Goal: Task Accomplishment & Management: Manage account settings

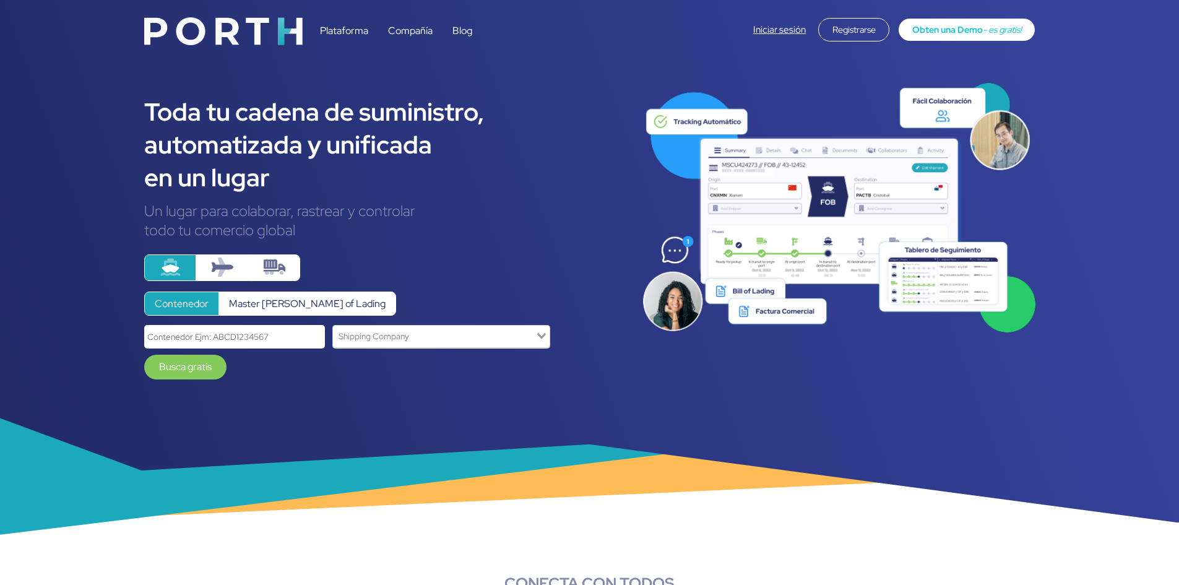
click at [780, 26] on link "Iniciar sesión" at bounding box center [779, 30] width 53 height 12
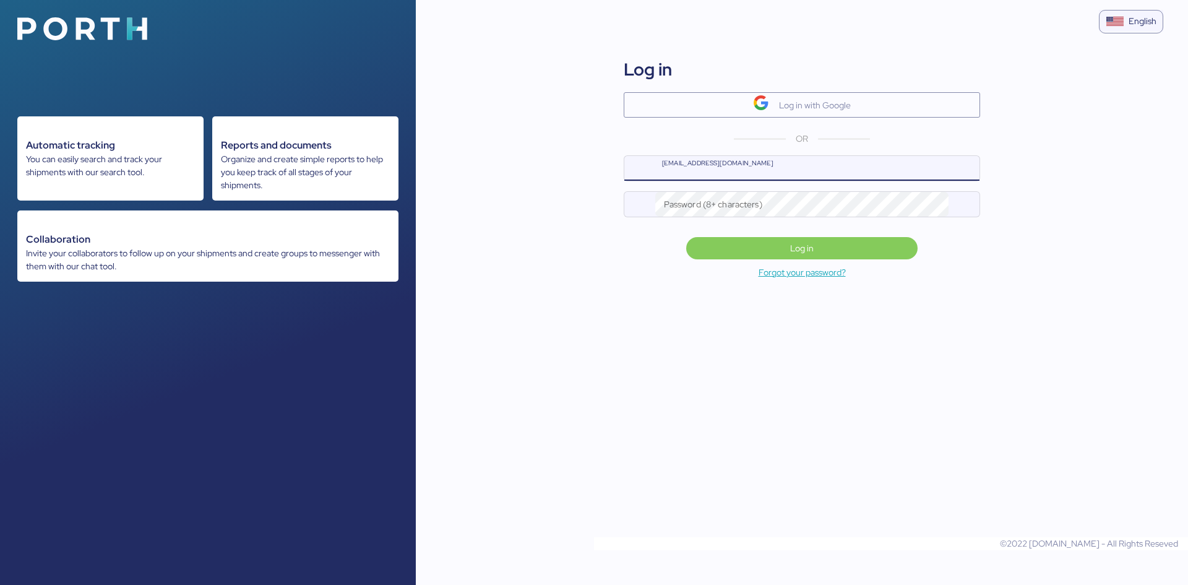
click at [716, 169] on input "[EMAIL_ADDRESS][DOMAIN_NAME]" at bounding box center [817, 168] width 324 height 25
type input "[EMAIL_ADDRESS][PERSON_NAME][DOMAIN_NAME]"
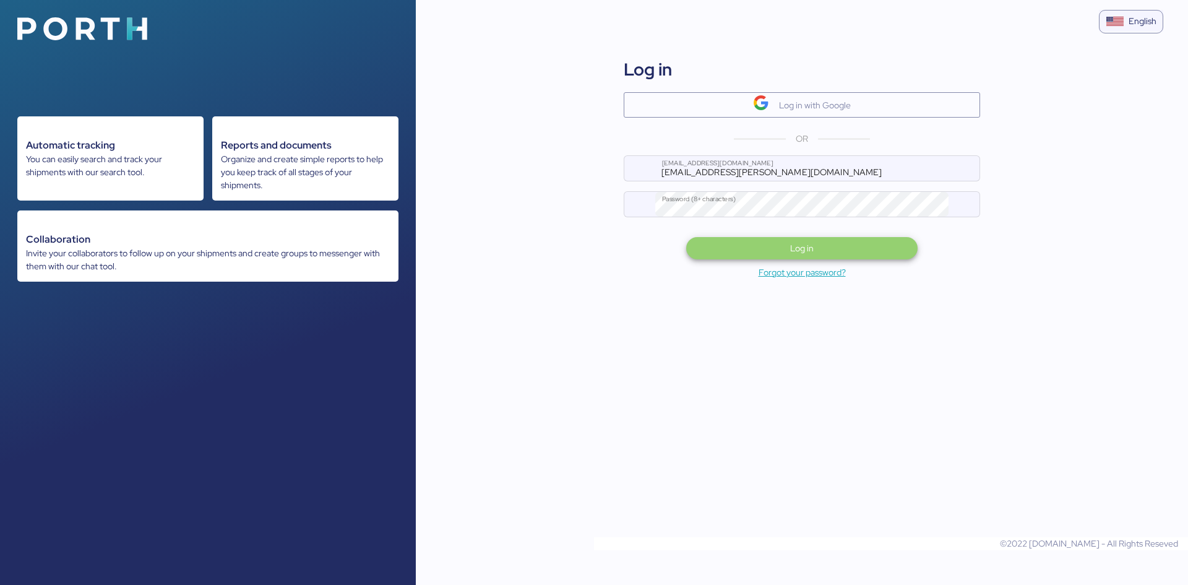
click at [791, 243] on span "Log in" at bounding box center [802, 248] width 24 height 15
